Goal: Information Seeking & Learning: Find specific page/section

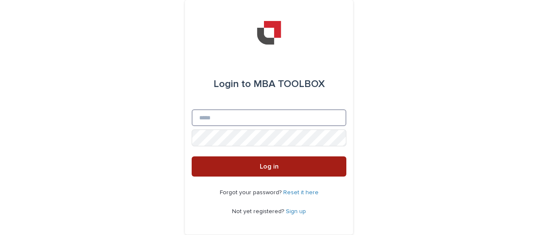
type input "**********"
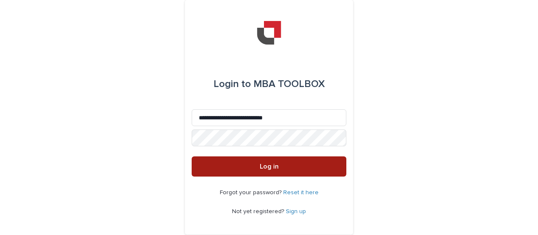
click at [267, 168] on span "Log in" at bounding box center [269, 166] width 19 height 7
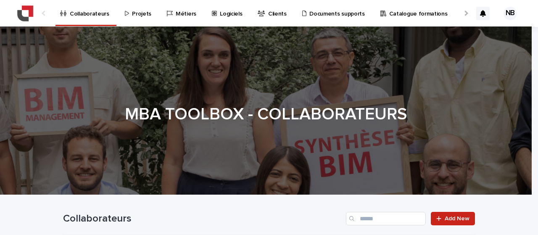
click at [127, 15] on div "Projets" at bounding box center [139, 9] width 31 height 18
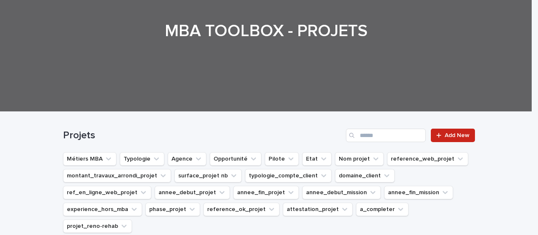
scroll to position [78, 0]
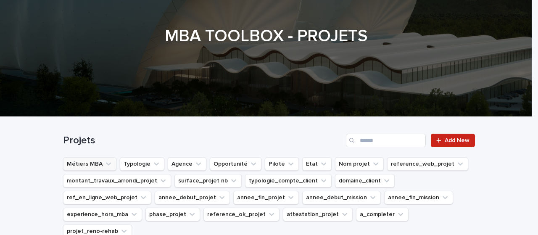
click at [104, 161] on icon "Métiers MBA" at bounding box center [108, 164] width 8 height 8
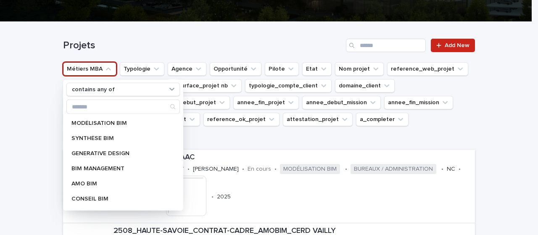
scroll to position [176, 0]
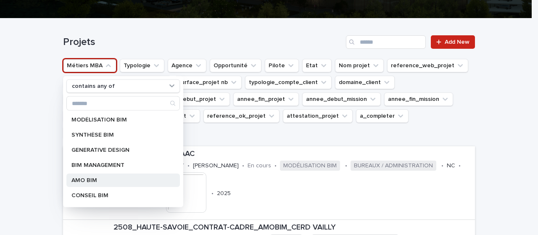
click at [89, 177] on p "AMO BIM" at bounding box center [118, 180] width 95 height 6
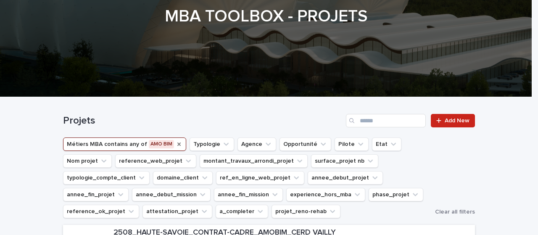
scroll to position [196, 0]
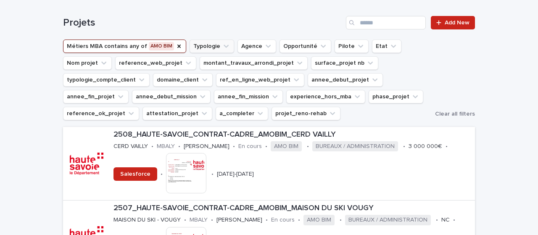
click at [222, 49] on icon "Typologie" at bounding box center [226, 46] width 8 height 8
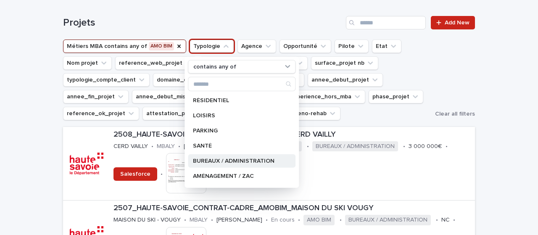
click at [229, 158] on p "BUREAUX / ADMINISTRATION" at bounding box center [237, 161] width 89 height 6
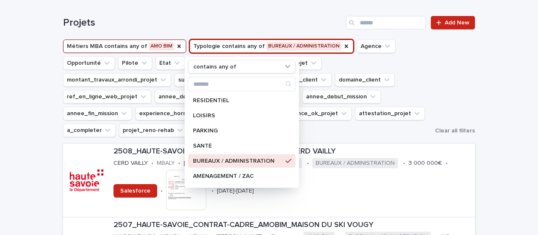
click at [463, 81] on div "Métiers MBA contains any of AMO BIM Typologie contains any of BUREAUX / ADMINIS…" at bounding box center [269, 88] width 412 height 97
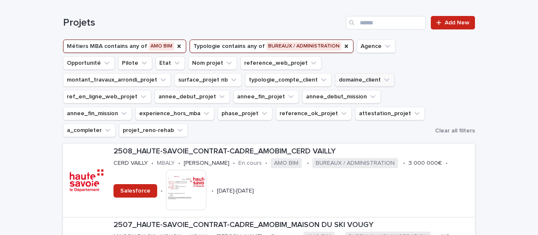
click at [335, 80] on button "domaine_client" at bounding box center [365, 79] width 60 height 13
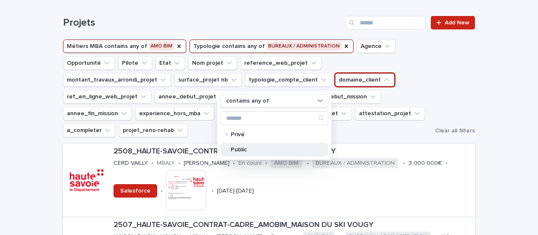
click at [242, 148] on p "Public" at bounding box center [273, 150] width 84 height 6
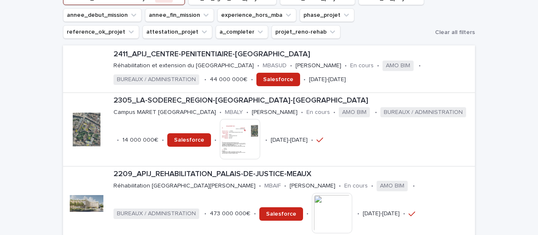
scroll to position [392, 0]
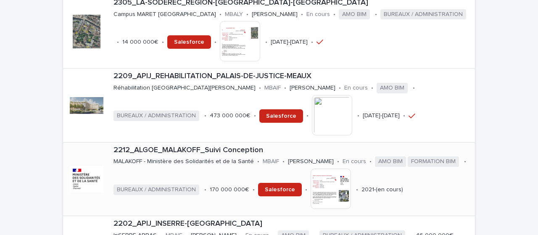
click at [251, 146] on p "2212_ALGOE_MALAKOFF_Suivi Conception" at bounding box center [292, 150] width 358 height 9
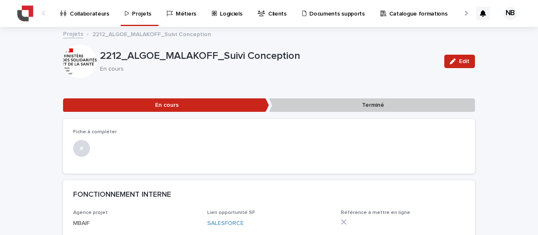
click at [212, 55] on p "2212_ALGOE_MALAKOFF_Suivi Conception" at bounding box center [268, 56] width 337 height 12
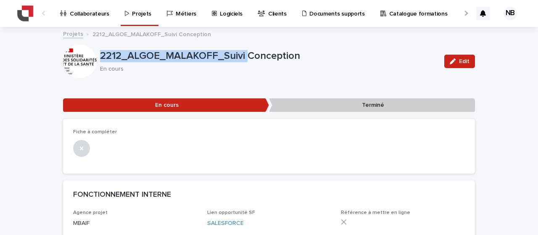
click at [212, 55] on p "2212_ALGOE_MALAKOFF_Suivi Conception" at bounding box center [268, 56] width 337 height 12
copy p "2212_ALGOE_MALAKOFF_Suivi Conception"
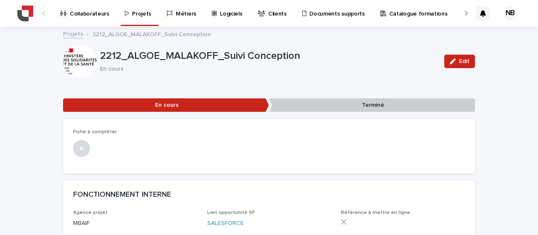
click at [224, 66] on p "En cours" at bounding box center [267, 69] width 334 height 7
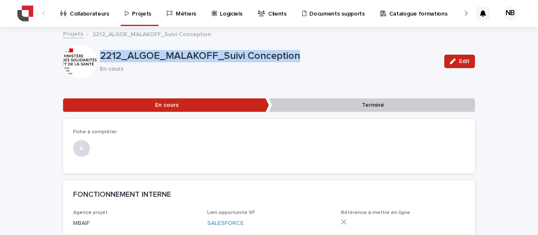
drag, startPoint x: 297, startPoint y: 59, endPoint x: 74, endPoint y: 53, distance: 223.2
click at [74, 53] on div "2212_ALGOE_MALAKOFF_Suivi Conception En cours Edit" at bounding box center [269, 62] width 412 height 34
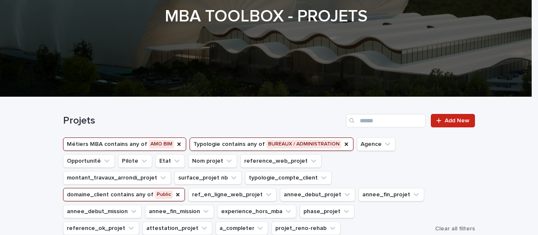
scroll to position [196, 0]
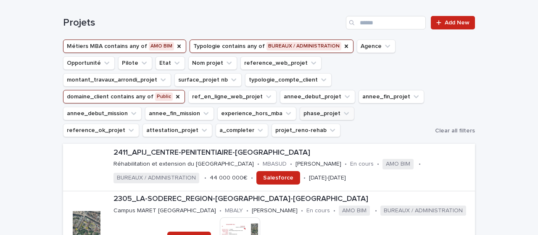
click at [300, 111] on button "phase_projet" at bounding box center [327, 113] width 55 height 13
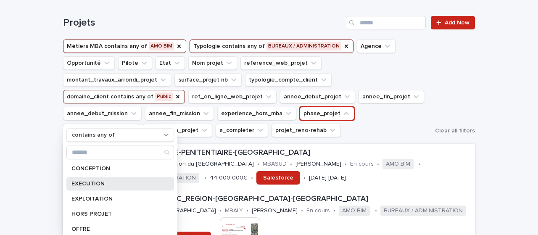
click at [116, 181] on p "EXECUTION" at bounding box center [115, 184] width 89 height 6
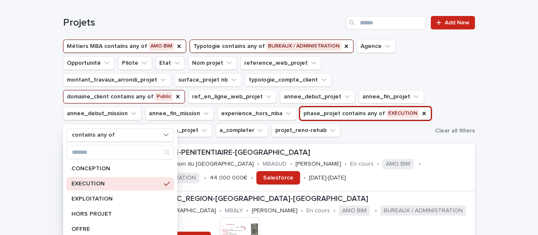
click at [458, 116] on div "Métiers MBA contains any of AMO BIM Typologie contains any of BUREAUX / ADMINIS…" at bounding box center [269, 88] width 412 height 97
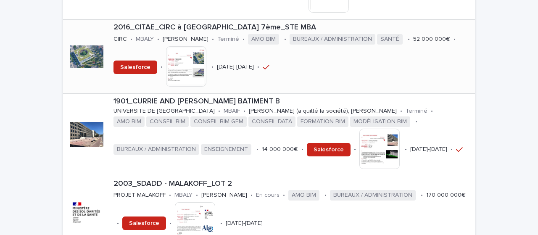
scroll to position [490, 0]
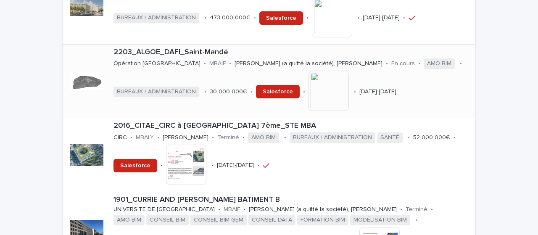
click at [181, 54] on p "2203_ALGOE_DAFI_Saint-Mandé" at bounding box center [292, 52] width 358 height 9
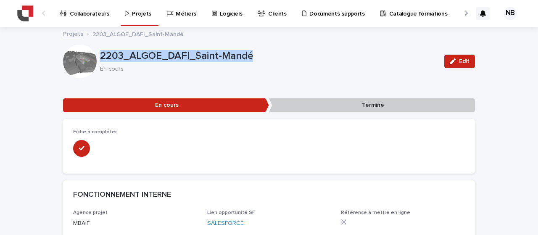
drag, startPoint x: 260, startPoint y: 58, endPoint x: 93, endPoint y: 59, distance: 167.3
click at [93, 59] on div "2203_ALGOE_DAFI_Saint-Mandé En cours Edit" at bounding box center [269, 62] width 412 height 34
copy div "2203_ALGOE_DAFI_Saint-Mandé"
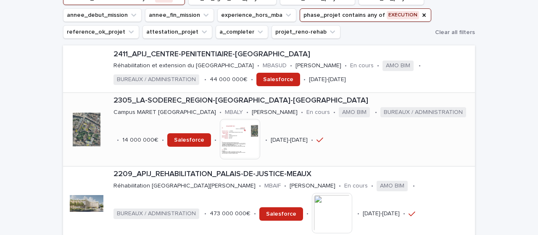
scroll to position [196, 0]
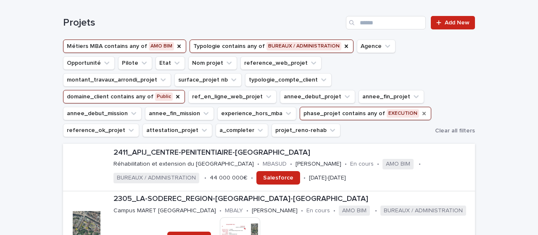
click at [422, 113] on icon "phase_projet" at bounding box center [423, 113] width 3 height 3
click at [181, 93] on icon "domaine_client" at bounding box center [177, 96] width 7 height 7
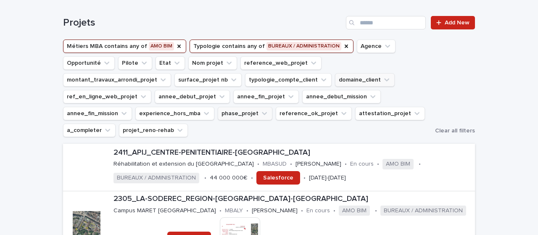
click at [345, 46] on icon "Typologie" at bounding box center [346, 46] width 3 height 3
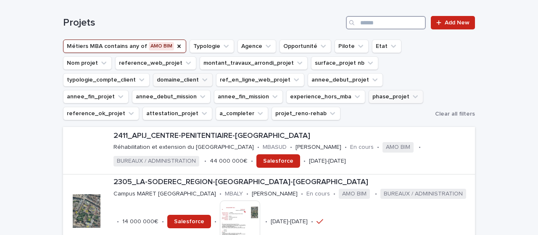
click at [373, 17] on input "Search" at bounding box center [386, 22] width 80 height 13
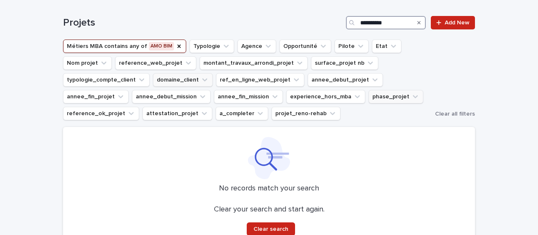
click at [364, 22] on input "**********" at bounding box center [386, 22] width 80 height 13
type input "*****"
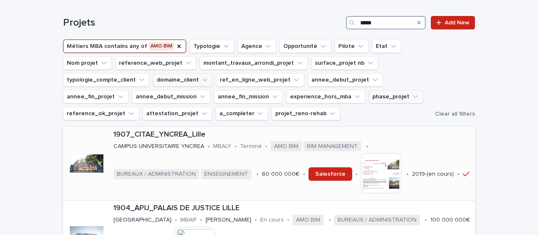
scroll to position [294, 0]
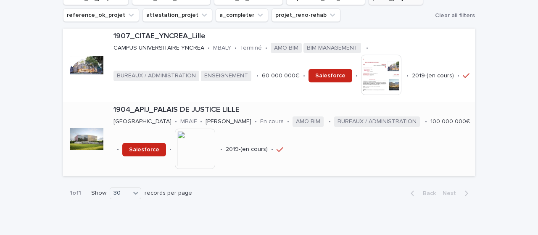
click at [184, 113] on p "1904_APIJ_PALAIS DE JUSTICE LILLE" at bounding box center [292, 109] width 358 height 9
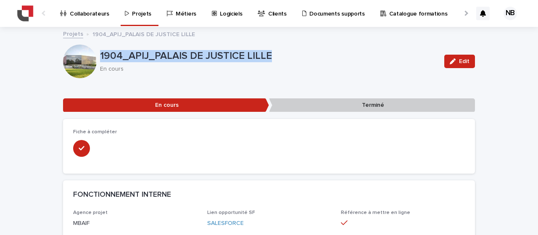
drag, startPoint x: 271, startPoint y: 53, endPoint x: 98, endPoint y: 57, distance: 172.3
click at [100, 57] on p "1904_APIJ_PALAIS DE JUSTICE LILLE" at bounding box center [268, 56] width 337 height 12
copy p "1904_APIJ_PALAIS DE JUSTICE LILLE"
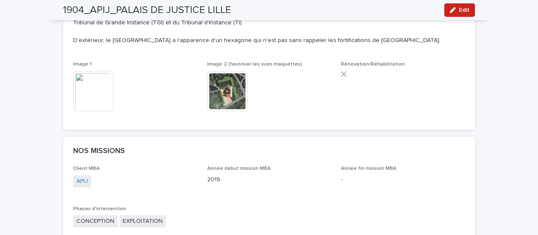
scroll to position [588, 0]
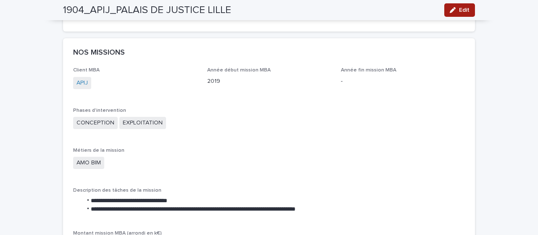
click at [444, 13] on button "Edit" at bounding box center [459, 9] width 31 height 13
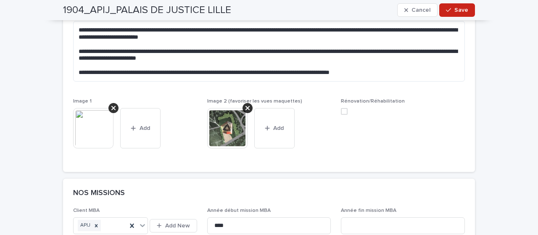
scroll to position [631, 0]
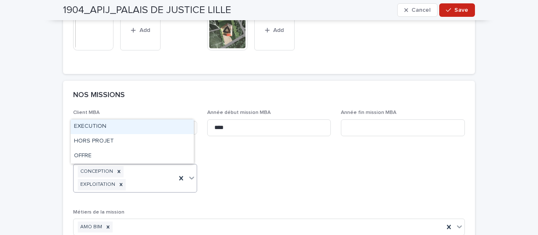
click at [130, 182] on div "CONCEPTION EXPLOITATION" at bounding box center [125, 178] width 103 height 28
click at [108, 129] on div "EXECUTION" at bounding box center [132, 126] width 123 height 15
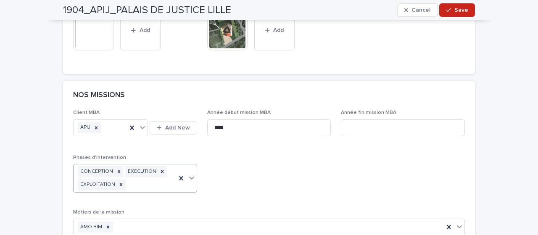
scroll to position [632, 0]
click at [456, 11] on span "Save" at bounding box center [461, 10] width 14 height 6
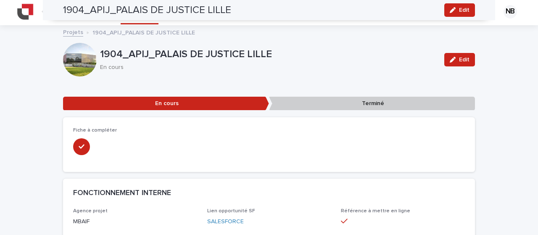
scroll to position [0, 0]
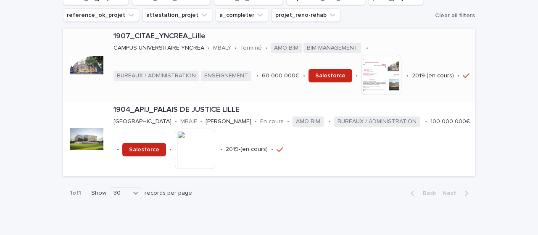
scroll to position [196, 0]
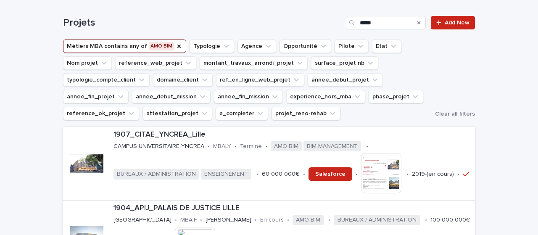
click at [397, 13] on div "Projets ***** Add New" at bounding box center [269, 19] width 412 height 40
click at [414, 21] on div "Search" at bounding box center [418, 22] width 13 height 13
click at [414, 22] on div "Search" at bounding box center [418, 22] width 13 height 13
click at [417, 22] on icon "Search" at bounding box center [418, 22] width 3 height 3
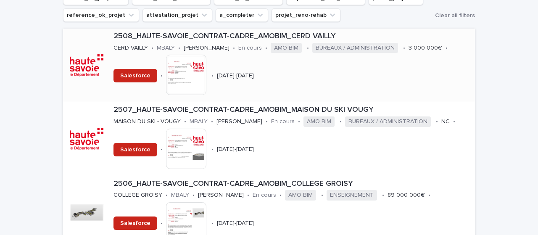
scroll to position [196, 0]
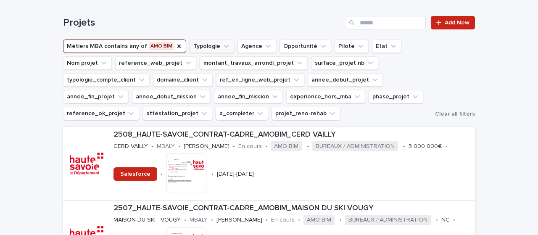
click at [222, 44] on icon "Typologie" at bounding box center [226, 46] width 8 height 8
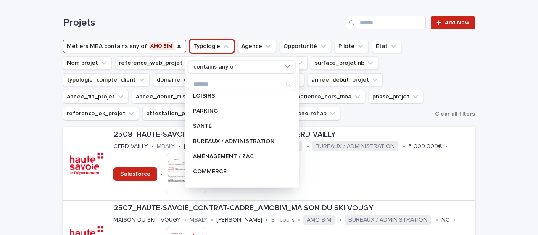
scroll to position [0, 0]
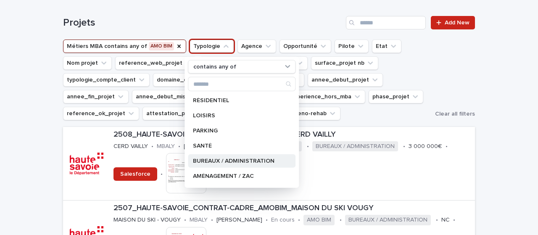
click at [239, 160] on p "BUREAUX / ADMINISTRATION" at bounding box center [237, 161] width 89 height 6
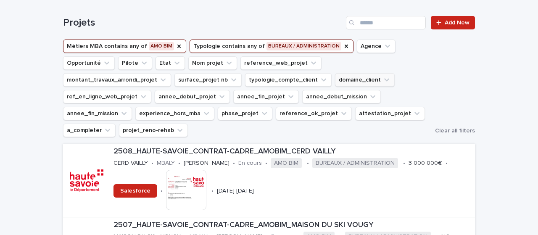
click at [335, 78] on button "domaine_client" at bounding box center [365, 79] width 60 height 13
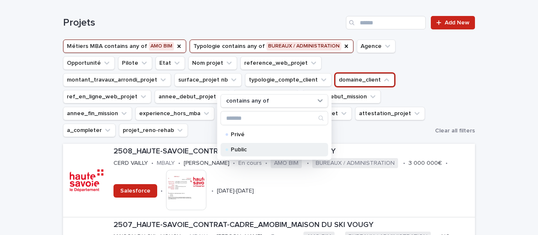
click at [241, 147] on p "Public" at bounding box center [273, 150] width 84 height 6
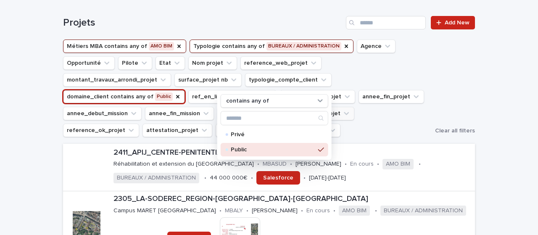
click at [300, 113] on button "phase_projet" at bounding box center [327, 113] width 55 height 13
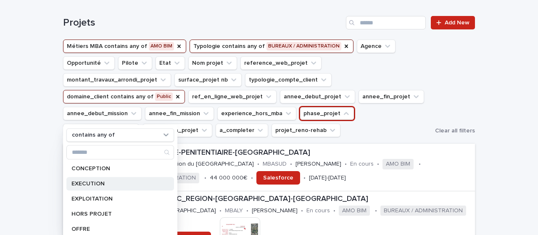
click at [91, 181] on p "EXECUTION" at bounding box center [115, 184] width 89 height 6
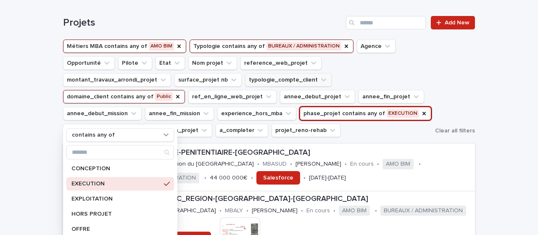
click at [245, 79] on button "typologie_compte_client" at bounding box center [288, 79] width 87 height 13
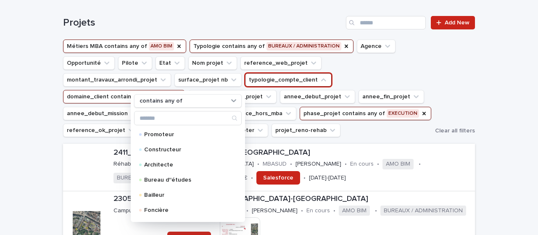
click at [245, 79] on button "typologie_compte_client" at bounding box center [288, 79] width 87 height 13
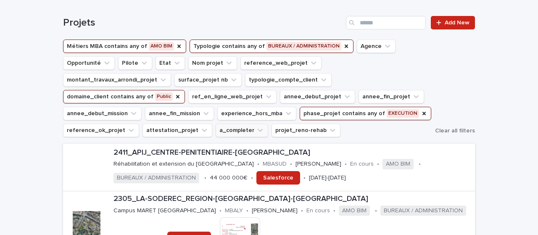
click at [268, 124] on button "a_completer" at bounding box center [242, 130] width 53 height 13
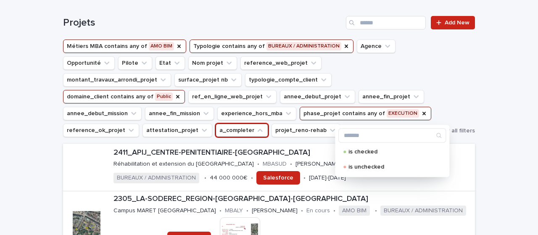
click at [268, 124] on button "a_completer" at bounding box center [242, 130] width 53 height 13
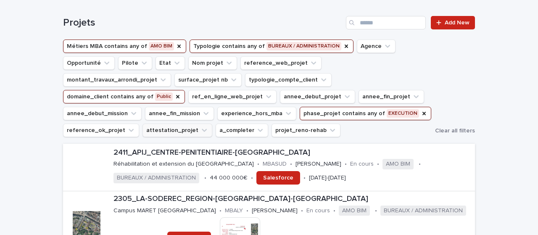
click at [212, 124] on button "attestation_projet" at bounding box center [177, 130] width 70 height 13
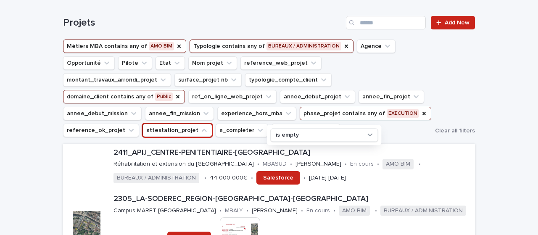
click at [212, 124] on button "attestation_projet" at bounding box center [177, 130] width 70 height 13
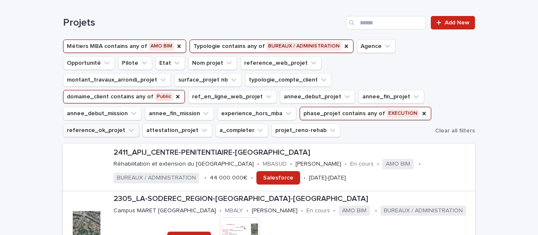
click at [139, 124] on button "reference_ok_projet" at bounding box center [101, 130] width 76 height 13
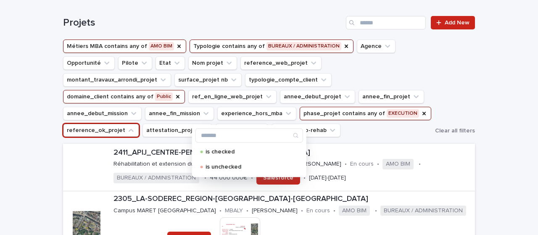
click at [139, 124] on button "reference_ok_projet" at bounding box center [101, 130] width 76 height 13
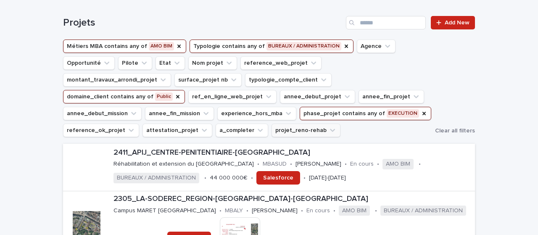
click at [271, 135] on button "projet_reno-rehab" at bounding box center [305, 130] width 69 height 13
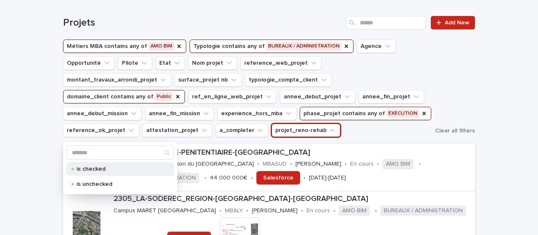
click at [96, 173] on div "is checked" at bounding box center [120, 168] width 108 height 13
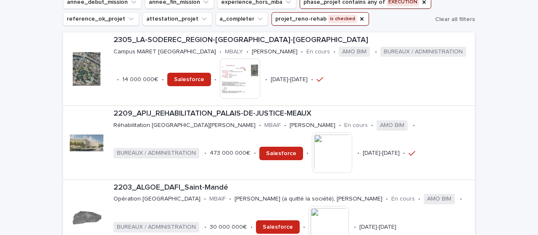
scroll to position [406, 0]
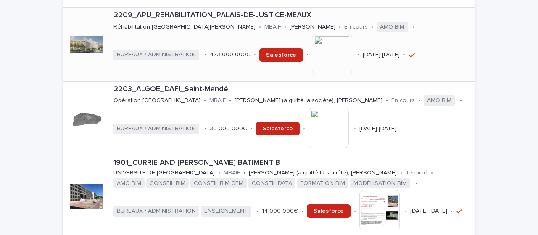
click at [187, 18] on p "2209_APIJ_REHABILITATION_PALAIS-DE-JUSTICE-MEAUX" at bounding box center [292, 15] width 358 height 9
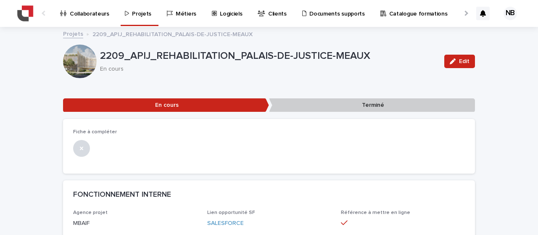
click at [162, 51] on p "2209_APIJ_REHABILITATION_PALAIS-DE-JUSTICE-MEAUX" at bounding box center [268, 56] width 337 height 12
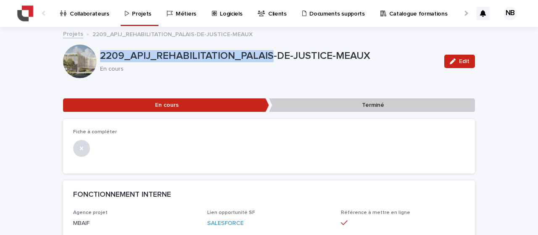
click at [162, 51] on p "2209_APIJ_REHABILITATION_PALAIS-DE-JUSTICE-MEAUX" at bounding box center [268, 56] width 337 height 12
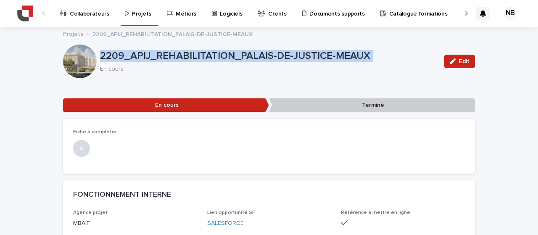
click at [162, 51] on p "2209_APIJ_REHABILITATION_PALAIS-DE-JUSTICE-MEAUX" at bounding box center [268, 56] width 337 height 12
click at [71, 33] on link "Projets" at bounding box center [73, 34] width 20 height 10
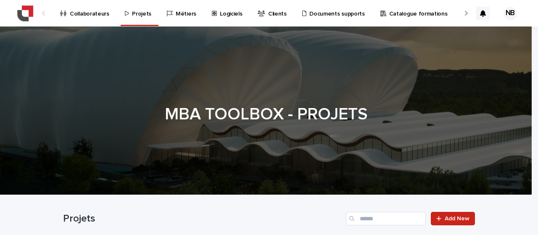
scroll to position [196, 0]
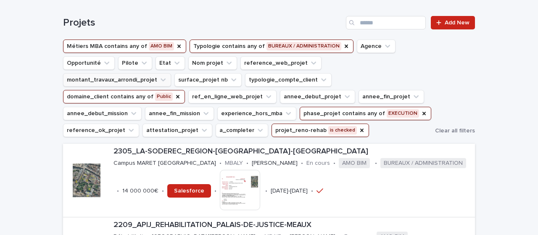
click at [171, 73] on button "montant_travaux_arrondi_projet" at bounding box center [117, 79] width 108 height 13
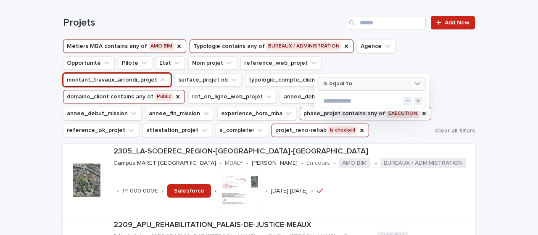
click at [363, 83] on div "is equal to" at bounding box center [366, 83] width 93 height 9
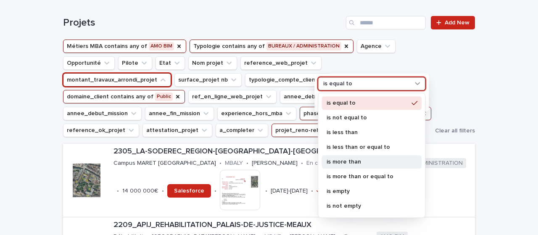
click at [358, 160] on p "is more than" at bounding box center [368, 162] width 82 height 6
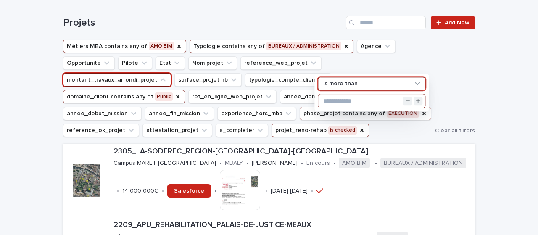
click at [354, 98] on input "text" at bounding box center [371, 100] width 107 height 13
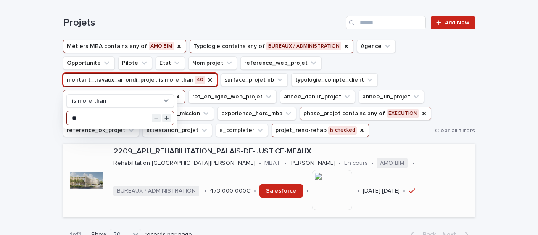
scroll to position [274, 0]
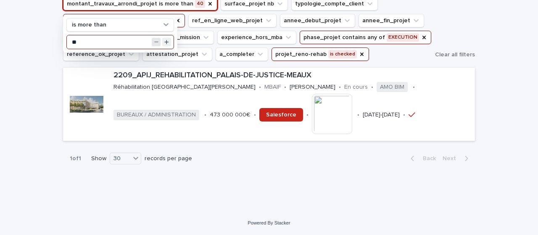
click at [156, 39] on button "Decrement value" at bounding box center [156, 42] width 9 height 9
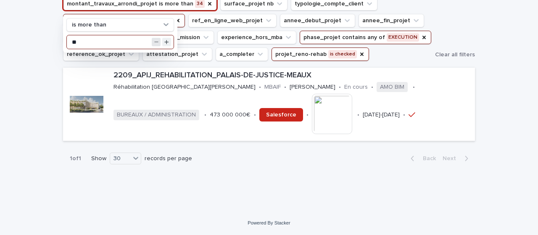
click at [156, 39] on button "Decrement value" at bounding box center [156, 42] width 9 height 9
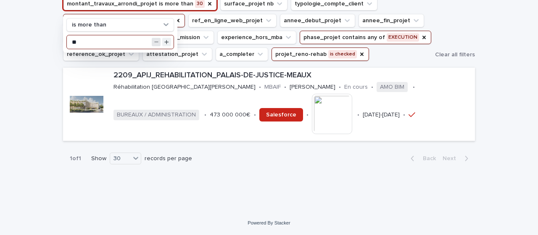
click at [156, 39] on button "Decrement value" at bounding box center [156, 42] width 9 height 9
type input "**"
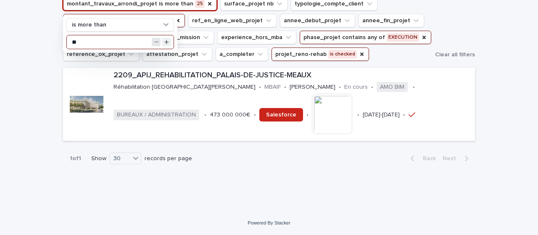
click at [156, 39] on button "Decrement value" at bounding box center [156, 42] width 9 height 9
drag, startPoint x: 124, startPoint y: 40, endPoint x: 47, endPoint y: 41, distance: 76.5
click at [48, 41] on div "Loading... Saving… Loading... Saving… Projets Add New Métiers MBA contains any …" at bounding box center [269, 67] width 538 height 288
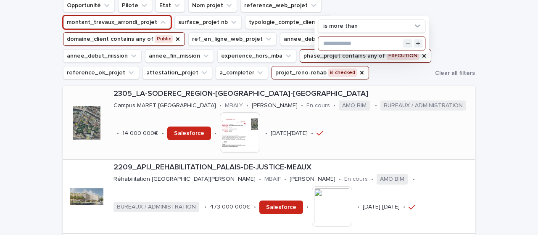
scroll to position [155, 0]
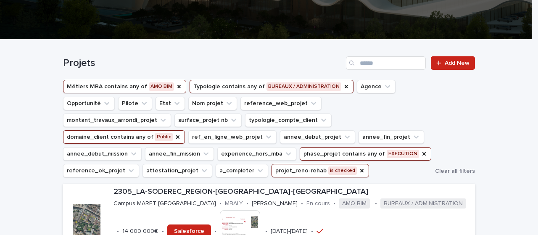
click at [185, 130] on button "domaine_client contains any of Public" at bounding box center [124, 136] width 122 height 13
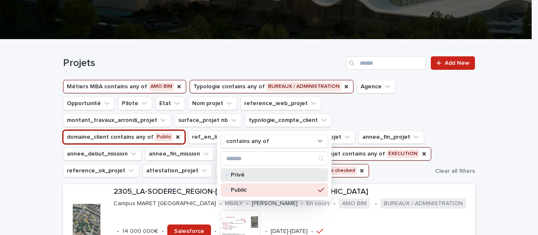
click at [236, 176] on p "Privé" at bounding box center [273, 175] width 84 height 6
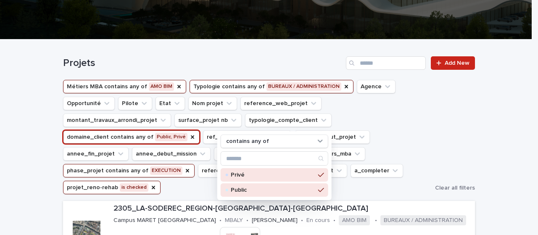
click at [423, 153] on ul "Métiers MBA contains any of AMO BIM Typologie contains any of BUREAUX / ADMINIS…" at bounding box center [247, 137] width 372 height 118
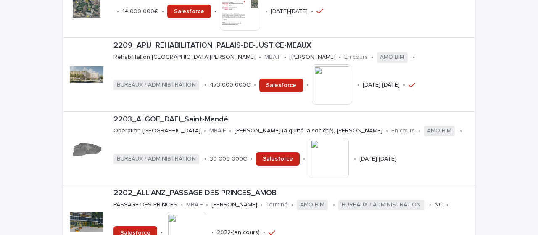
scroll to position [196, 0]
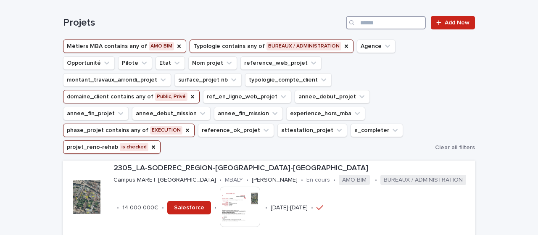
click at [378, 22] on input "Search" at bounding box center [386, 22] width 80 height 13
click at [176, 43] on icon "Métiers MBA" at bounding box center [179, 46] width 7 height 7
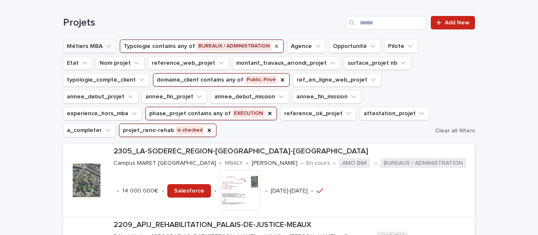
click at [273, 43] on icon "Typologie" at bounding box center [276, 46] width 7 height 7
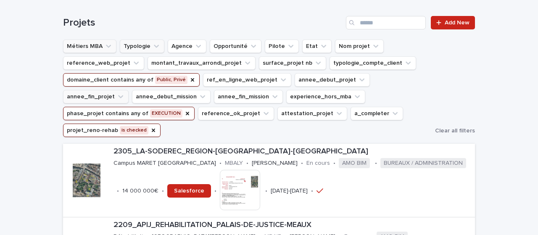
click at [189, 80] on icon "domaine_client" at bounding box center [192, 79] width 7 height 7
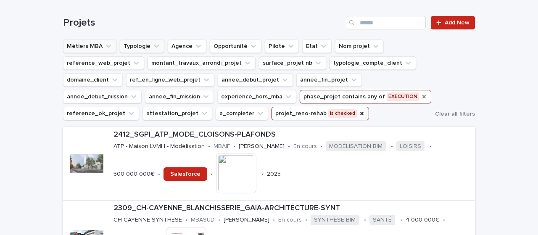
click at [421, 97] on icon "phase_projet" at bounding box center [424, 96] width 7 height 7
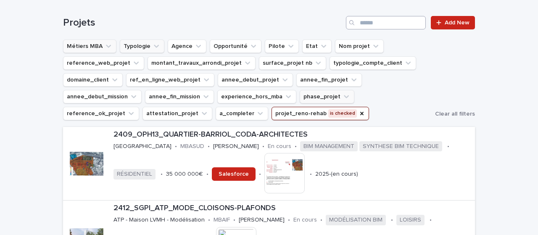
click at [447, 114] on span "Clear all filters" at bounding box center [455, 114] width 40 height 6
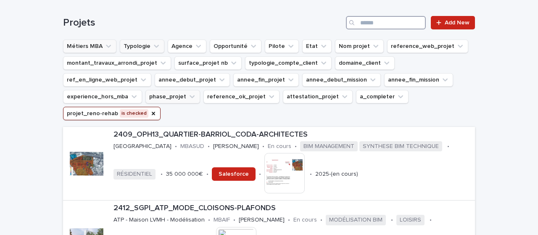
click at [390, 18] on input "Search" at bounding box center [386, 22] width 80 height 13
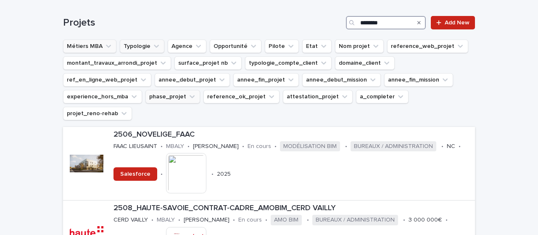
type input "********"
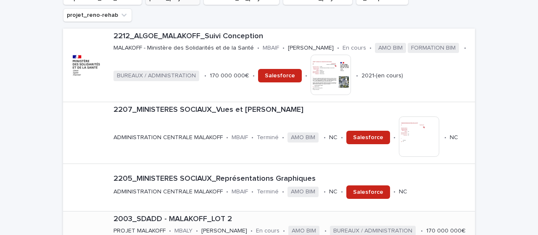
scroll to position [392, 0]
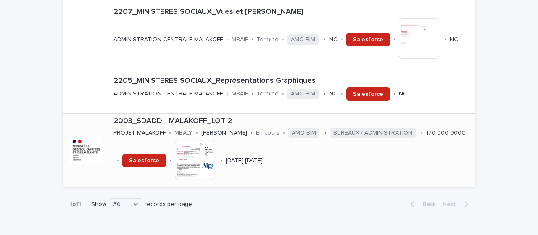
click at [182, 140] on img at bounding box center [195, 160] width 40 height 40
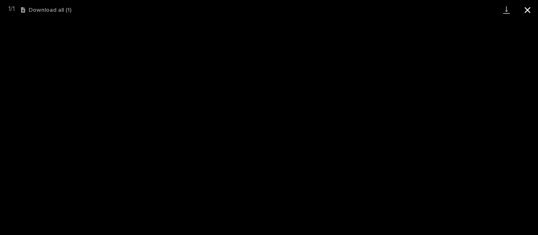
click at [529, 14] on button "Close gallery" at bounding box center [527, 10] width 21 height 20
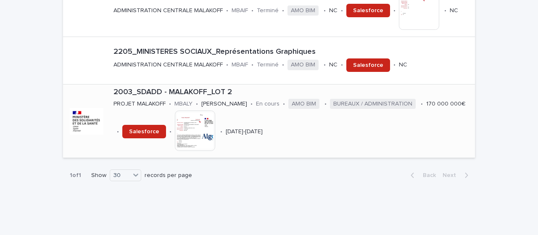
scroll to position [422, 0]
